Goal: Task Accomplishment & Management: Manage account settings

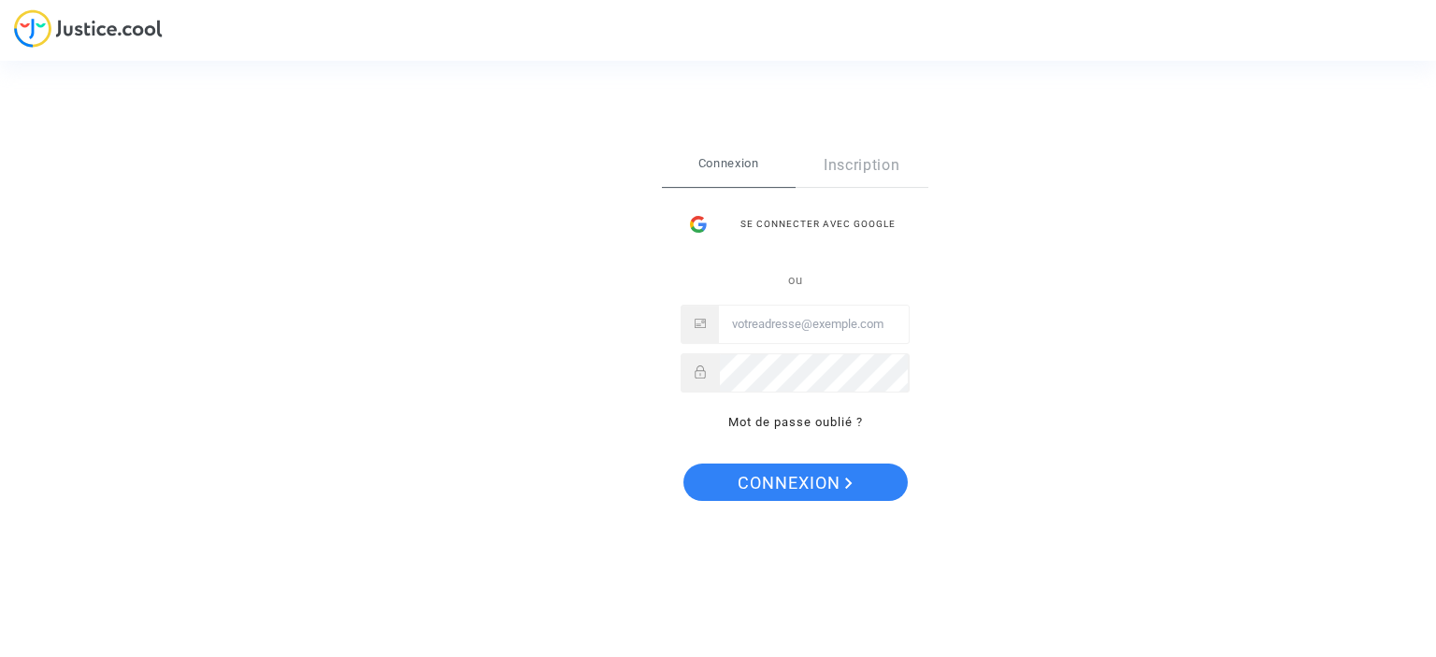
type input "nadege.q2020@gmail.com"
click at [726, 489] on button "Connexion" at bounding box center [796, 482] width 224 height 37
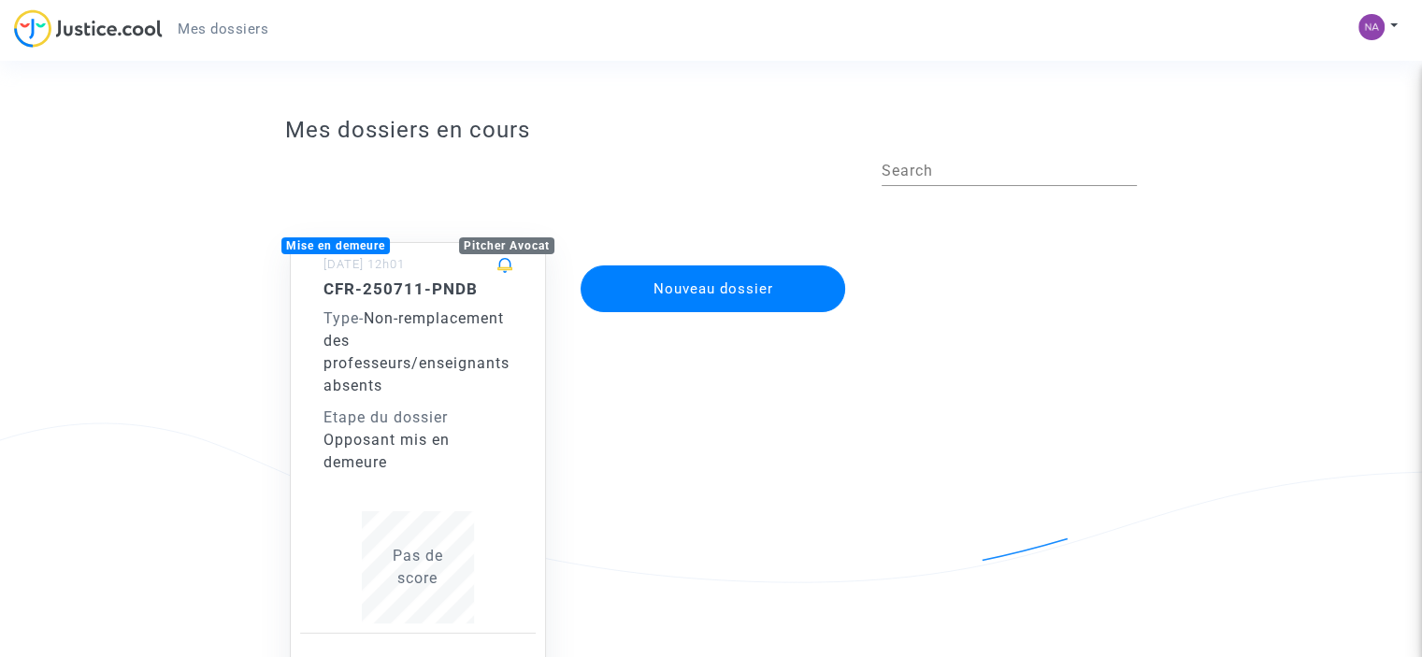
click at [408, 347] on span "Non-remplacement des professeurs/enseignants absents" at bounding box center [417, 352] width 186 height 85
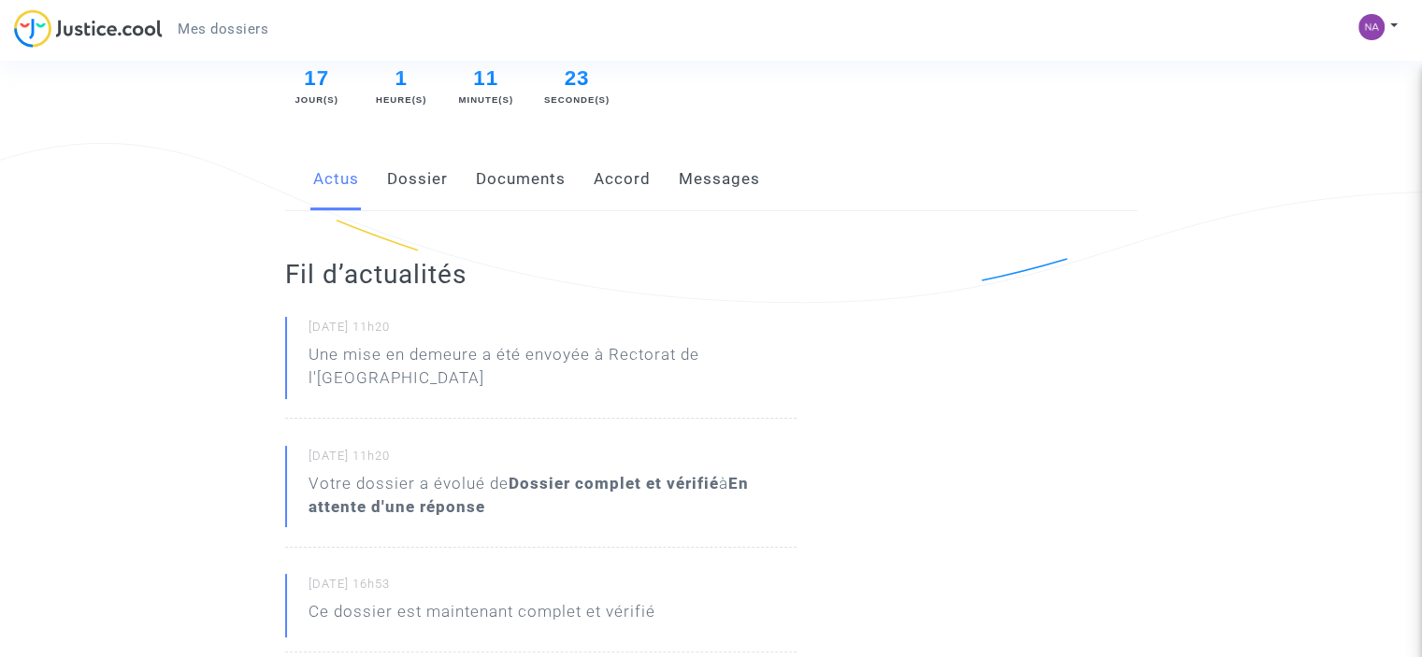
scroll to position [94, 0]
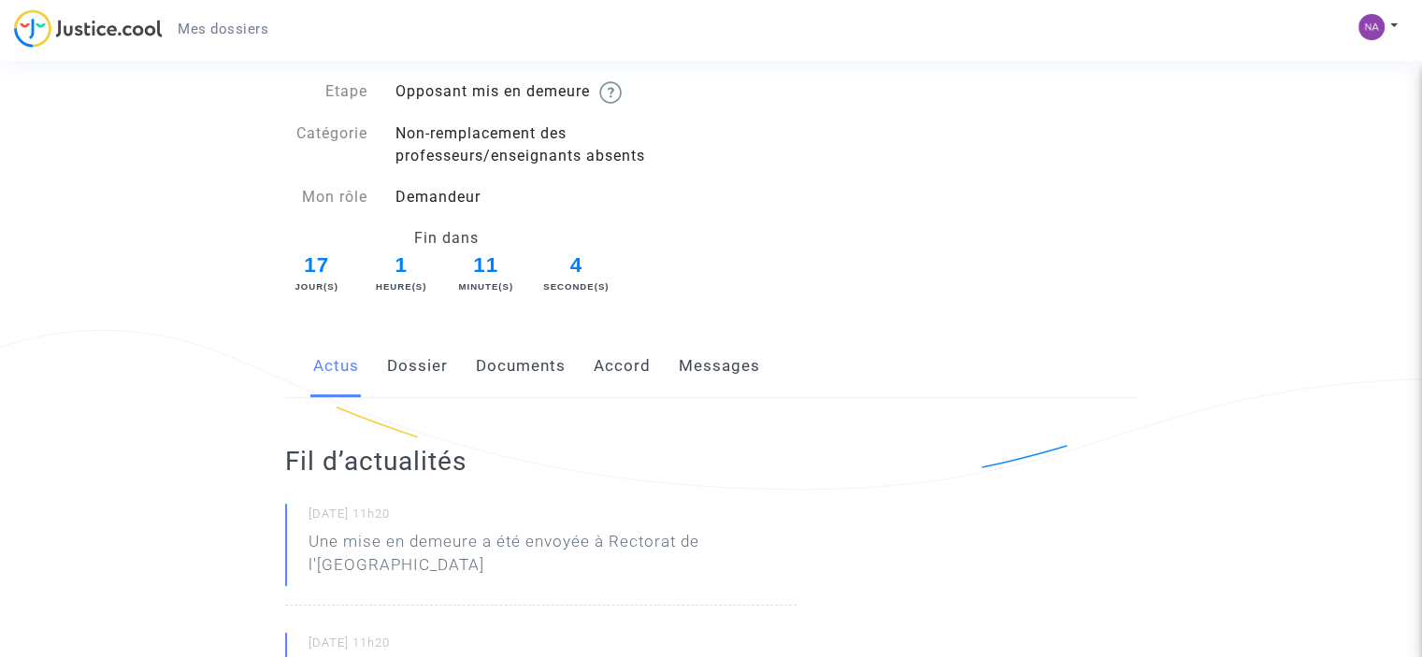
click at [408, 369] on link "Dossier" at bounding box center [417, 367] width 61 height 62
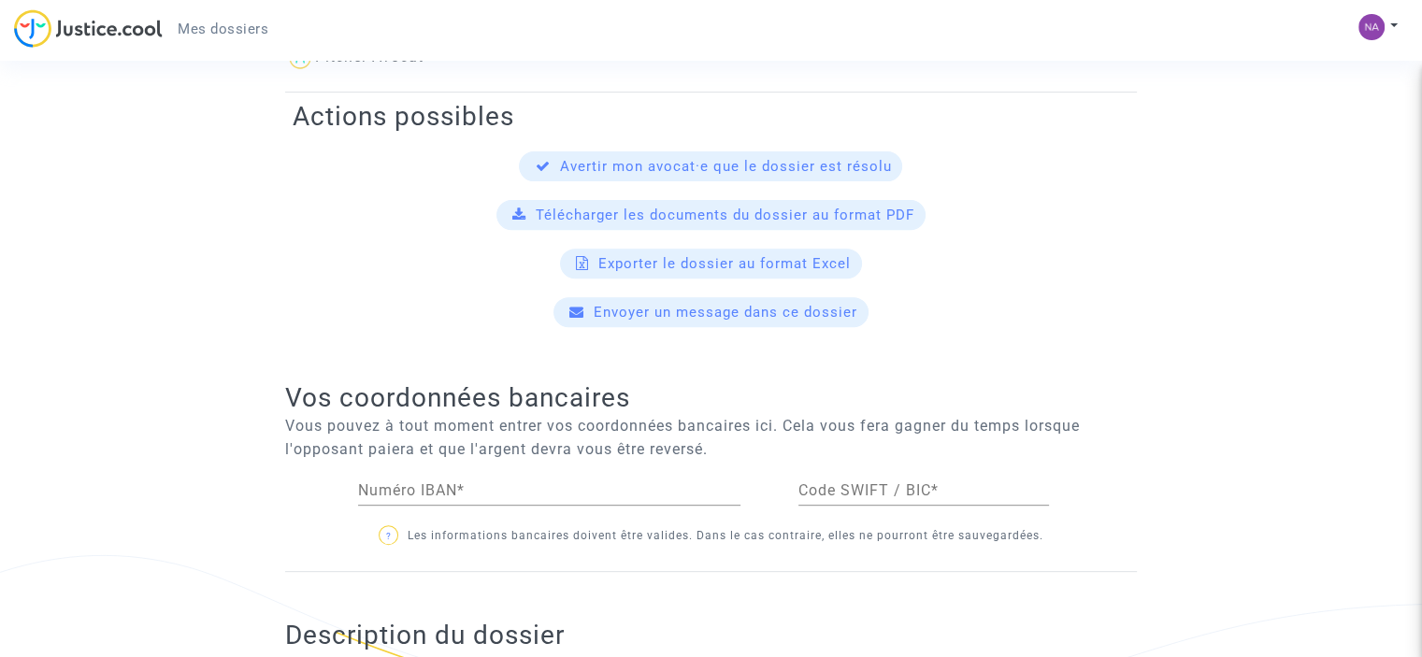
scroll to position [753, 0]
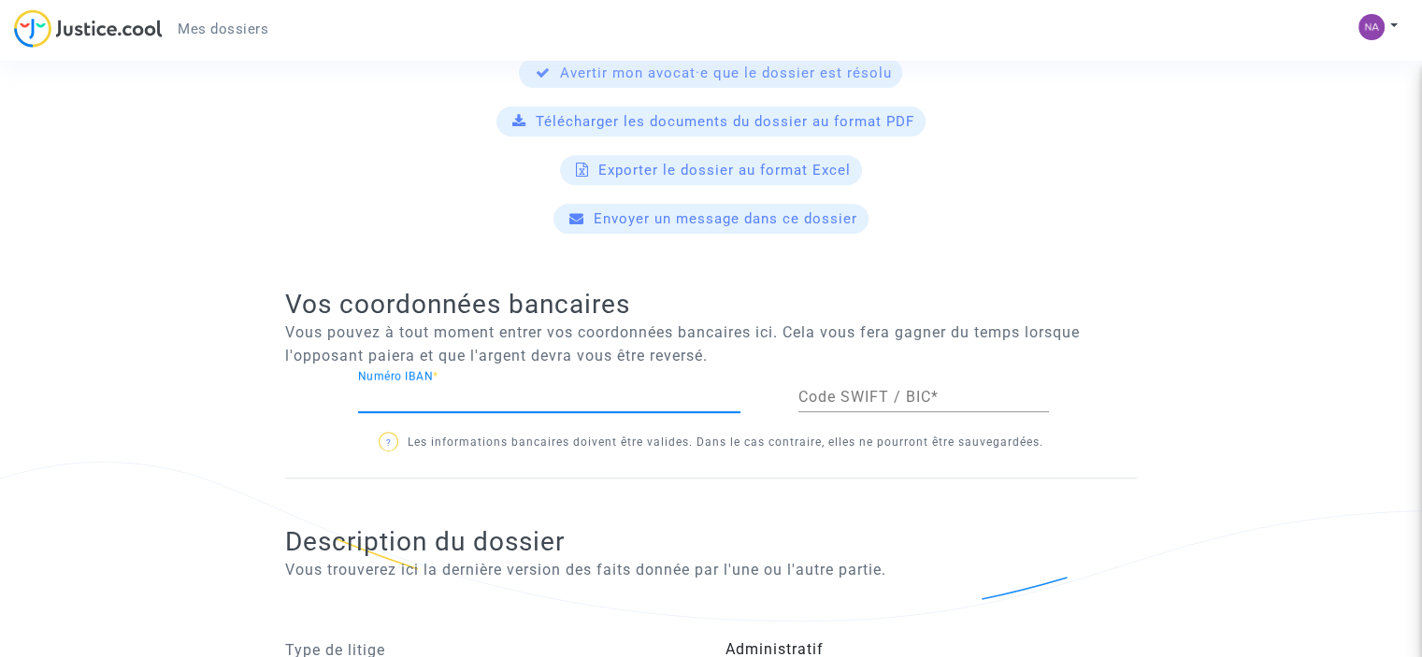
click at [384, 397] on input "Numéro IBAN *" at bounding box center [549, 397] width 383 height 17
type input "[FINANCIAL_ID]"
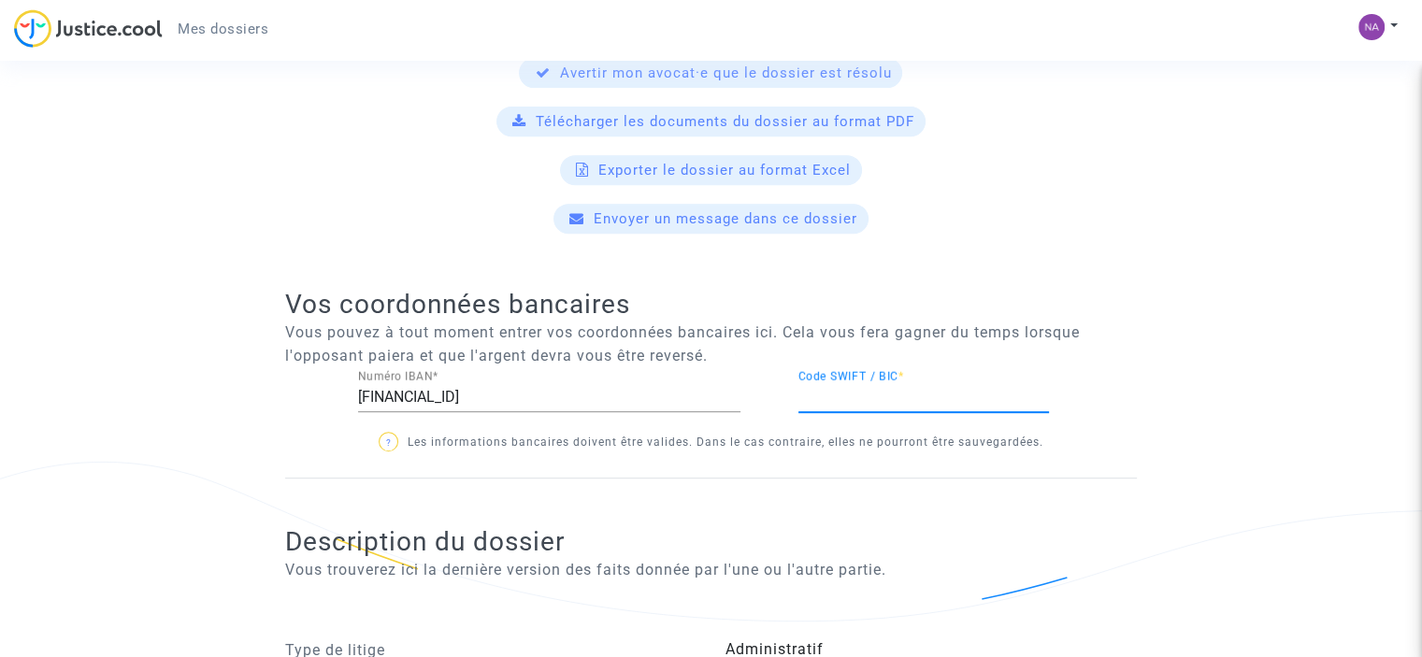
click at [799, 394] on input "Code SWIFT / BIC *" at bounding box center [924, 397] width 251 height 17
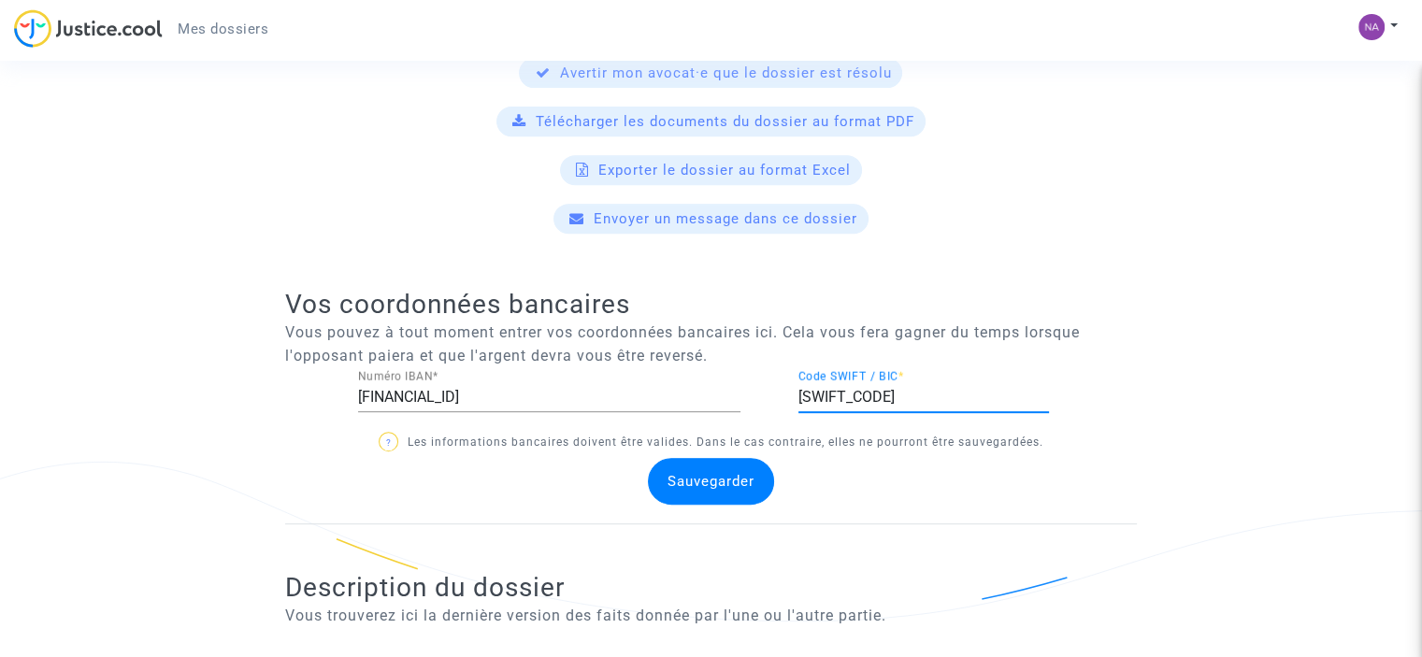
type input "[SWIFT_CODE]"
click at [756, 469] on div "Sauvegarder" at bounding box center [711, 481] width 126 height 47
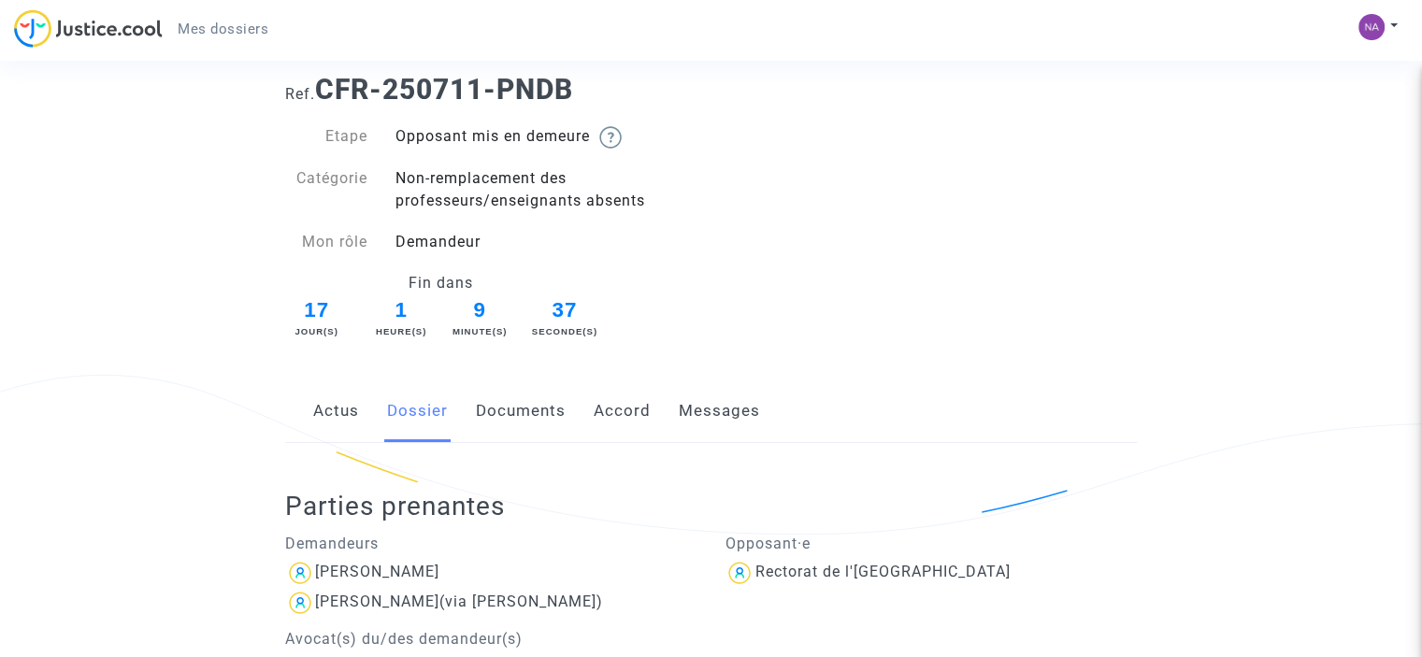
scroll to position [0, 0]
